Goal: Information Seeking & Learning: Learn about a topic

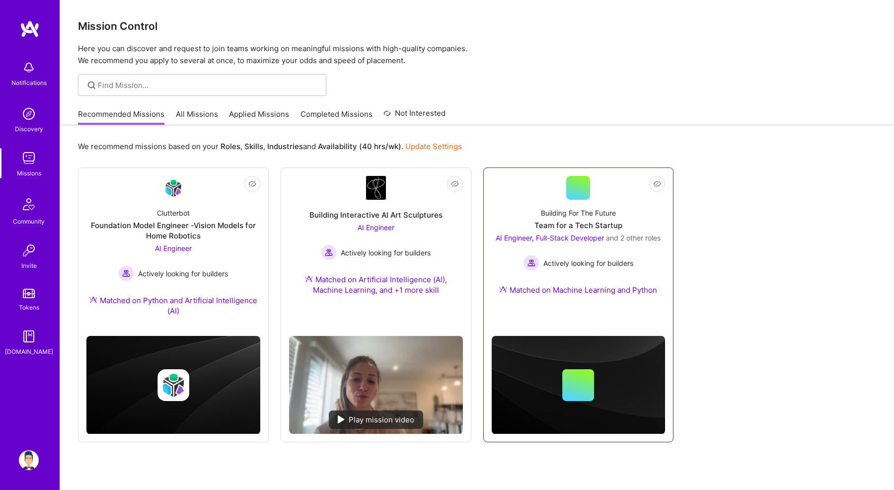
click at [525, 223] on div "Building For The Future Team for a Tech Startup AI Engineer, Full-Stack Develop…" at bounding box center [579, 253] width 174 height 107
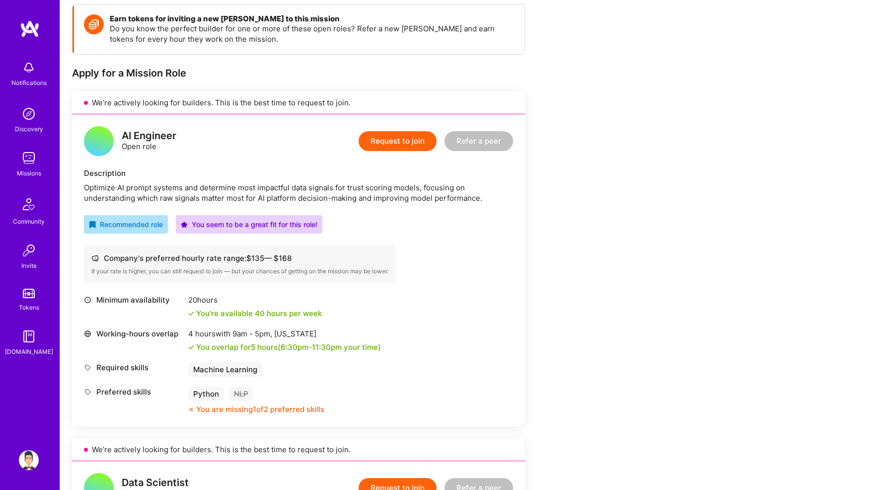
scroll to position [171, 0]
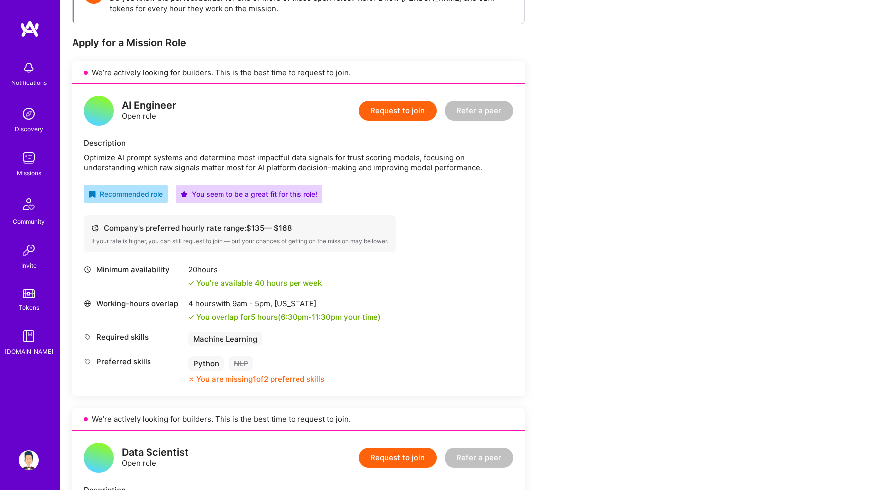
click at [155, 175] on div "AI Engineer Open role Request to join Refer a peer Description Optimize AI prom…" at bounding box center [298, 240] width 453 height 312
click at [150, 164] on div "Optimize AI prompt systems and determine most impactful data signals for trust …" at bounding box center [298, 162] width 429 height 21
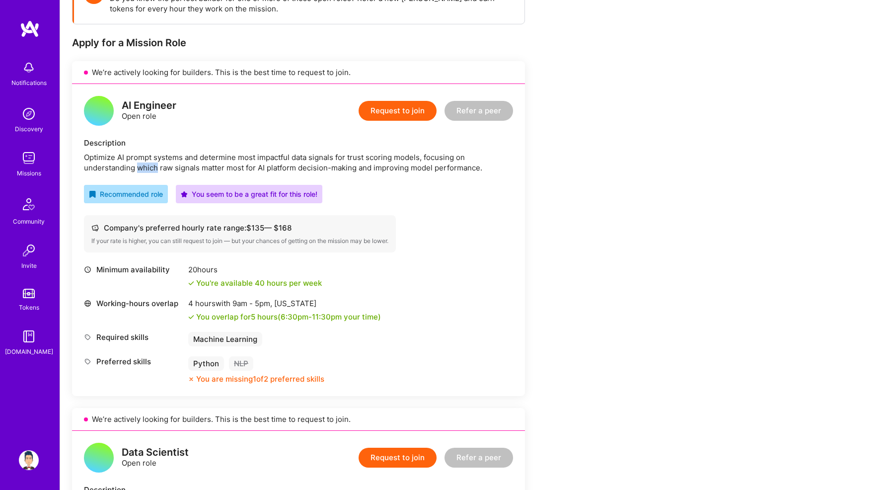
click at [150, 164] on div "Optimize AI prompt systems and determine most impactful data signals for trust …" at bounding box center [298, 162] width 429 height 21
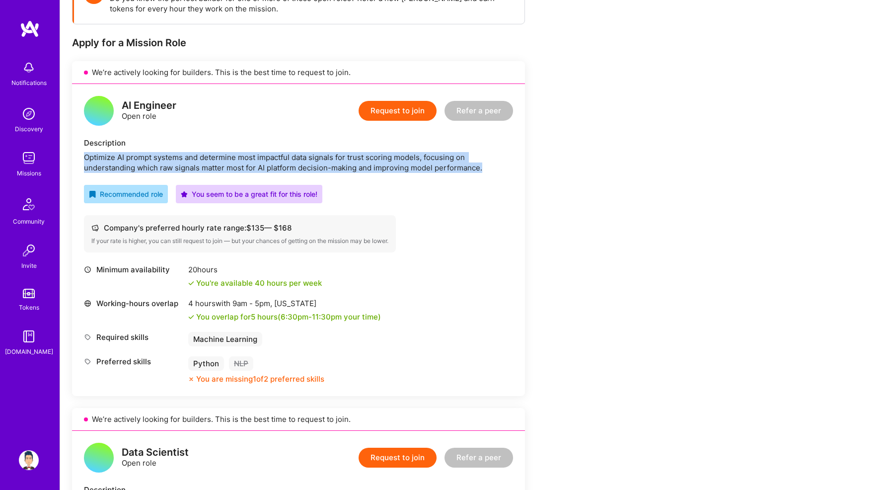
click at [150, 164] on div "Optimize AI prompt systems and determine most impactful data signals for trust …" at bounding box center [298, 162] width 429 height 21
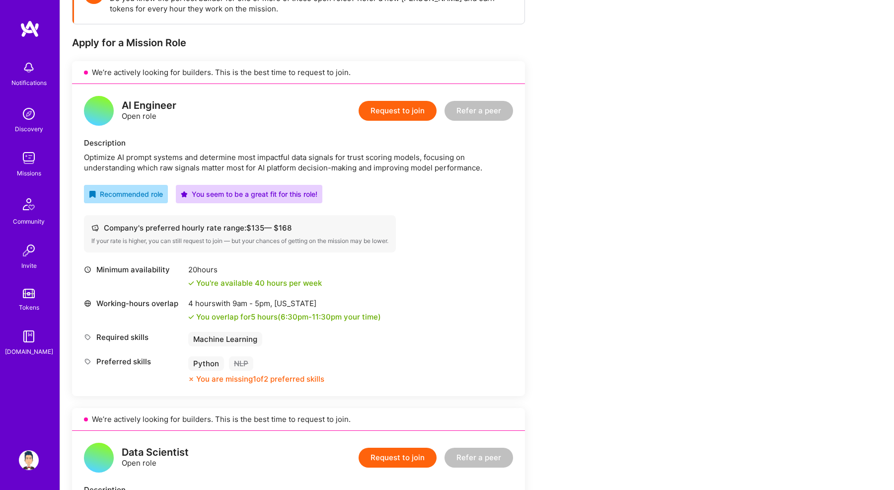
click at [150, 164] on div "Optimize AI prompt systems and determine most impactful data signals for trust …" at bounding box center [298, 162] width 429 height 21
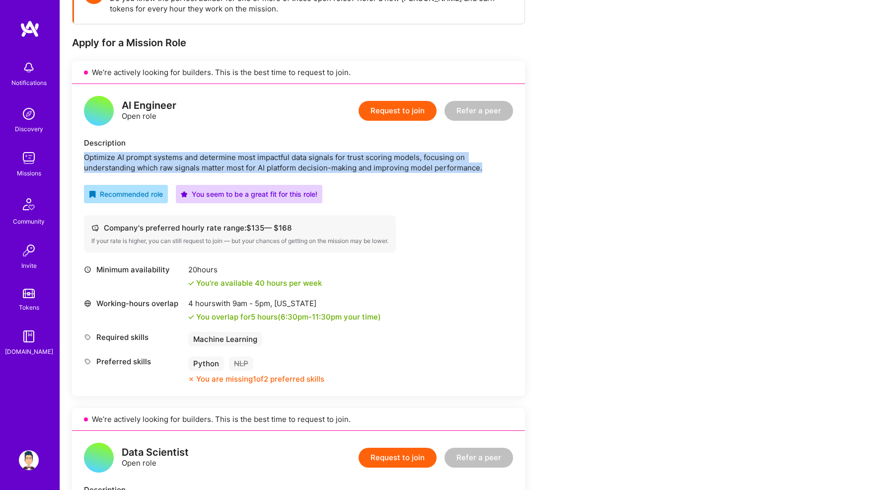
click at [150, 164] on div "Optimize AI prompt systems and determine most impactful data signals for trust …" at bounding box center [298, 162] width 429 height 21
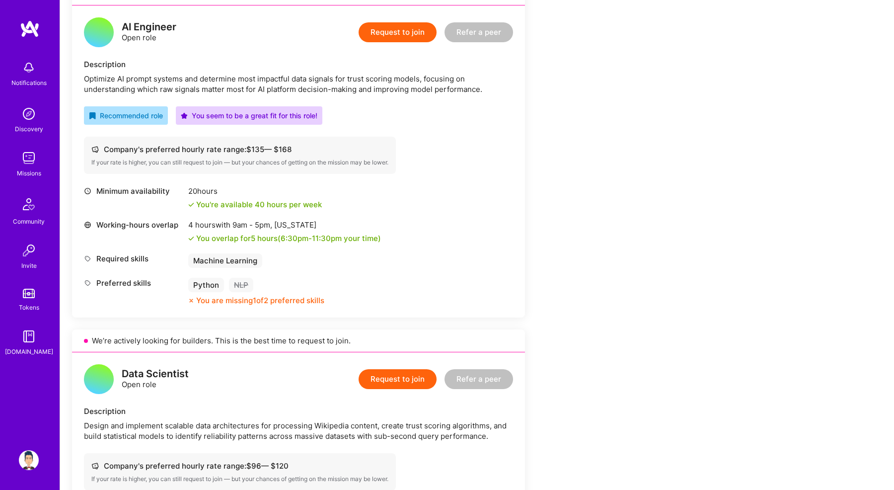
scroll to position [253, 0]
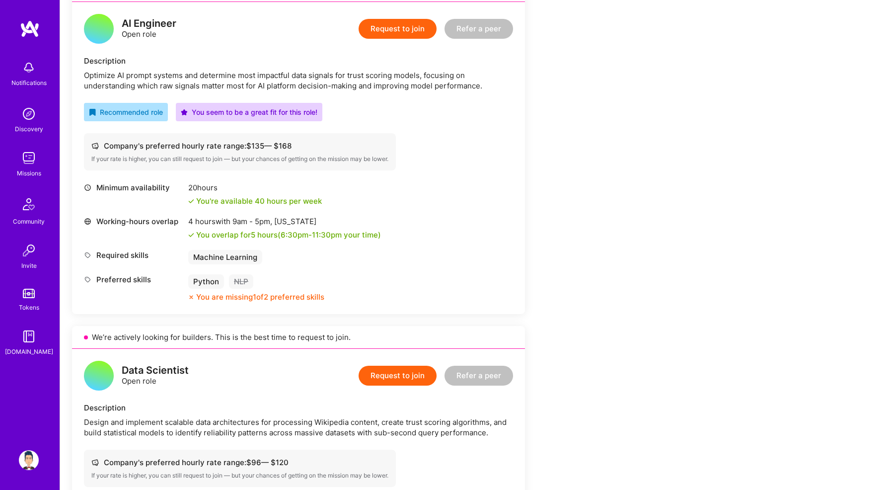
click at [150, 189] on div "Minimum availability" at bounding box center [133, 187] width 99 height 10
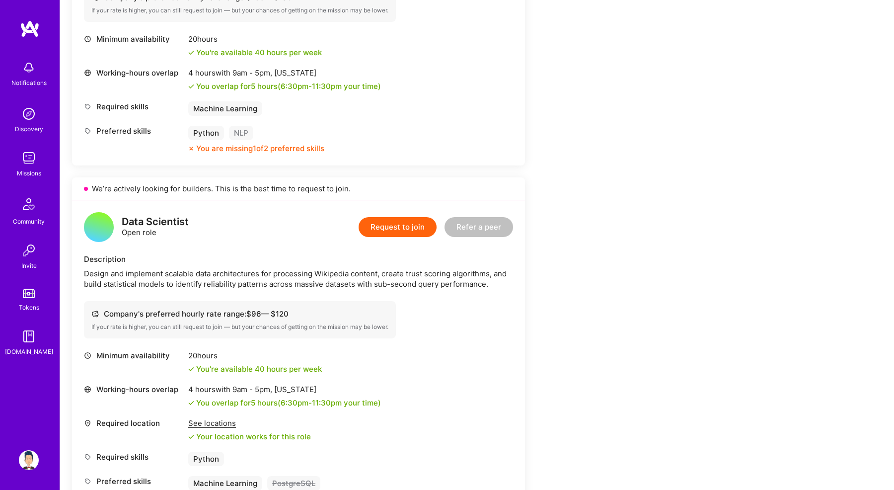
scroll to position [480, 0]
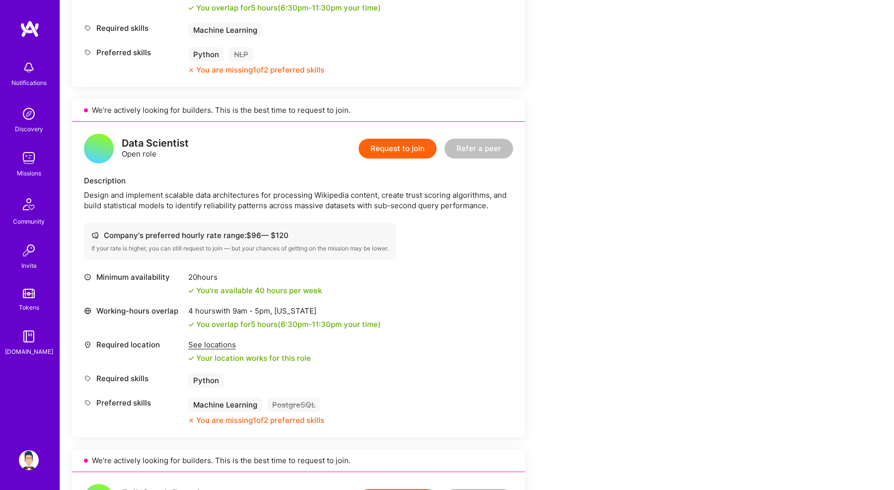
click at [150, 189] on div "Description Design and implement scalable data architectures for processing Wik…" at bounding box center [298, 192] width 429 height 35
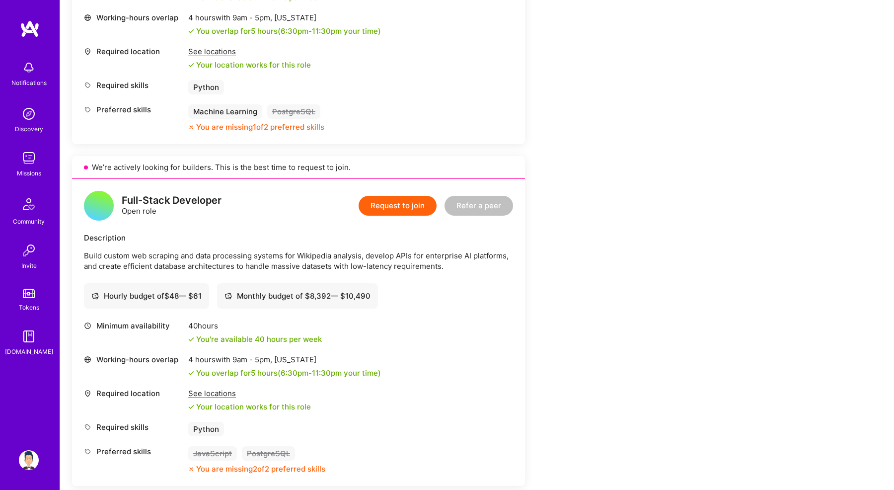
scroll to position [909, 0]
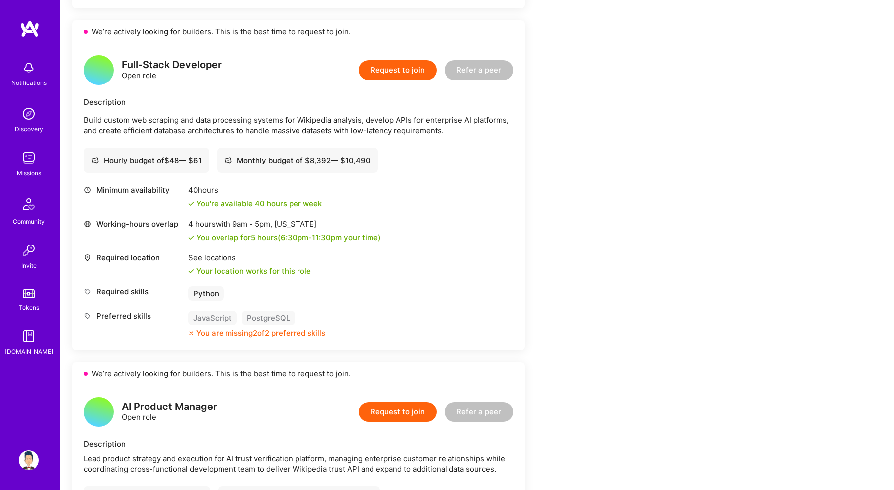
click at [160, 122] on p "Build custom web scraping and data processing systems for Wikipedia analysis, d…" at bounding box center [298, 125] width 429 height 21
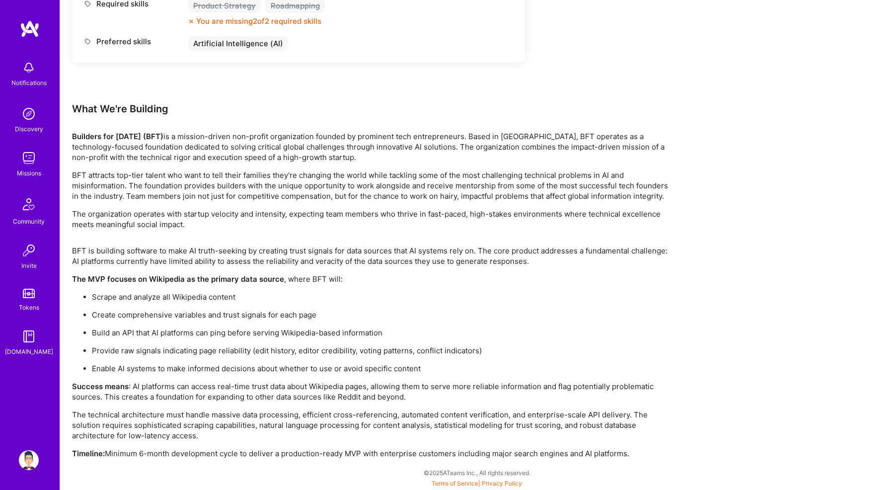
scroll to position [1534, 0]
